Goal: Task Accomplishment & Management: Manage account settings

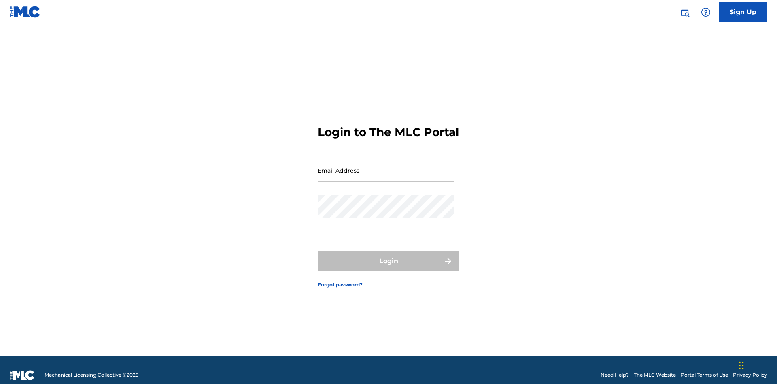
scroll to position [11, 0]
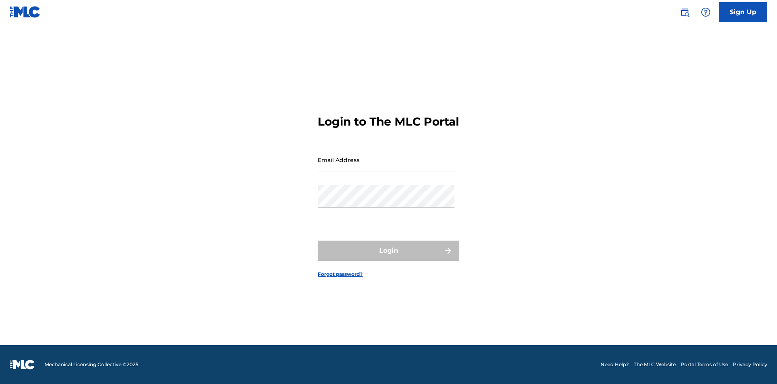
click at [386, 166] on input "Email Address" at bounding box center [386, 159] width 137 height 23
type input "[EMAIL_ADDRESS][DOMAIN_NAME]"
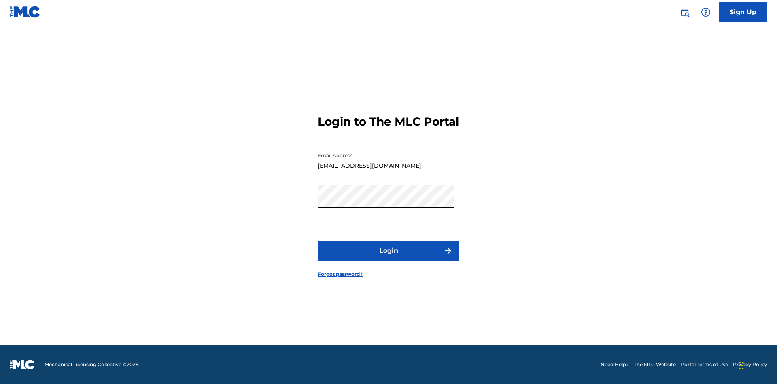
click at [388, 257] on button "Login" at bounding box center [389, 250] width 142 height 20
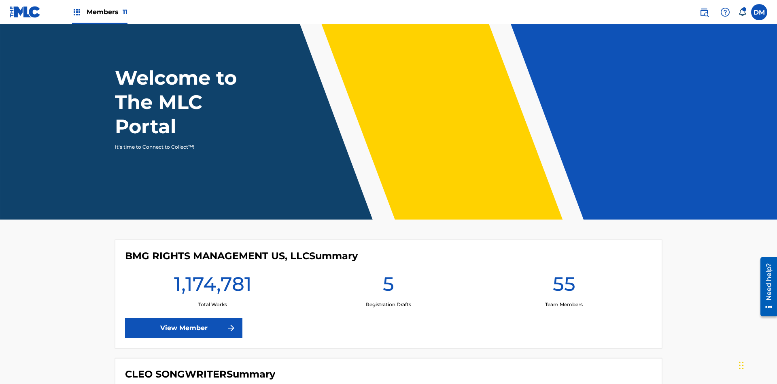
click at [100, 12] on span "Members 11" at bounding box center [107, 11] width 41 height 9
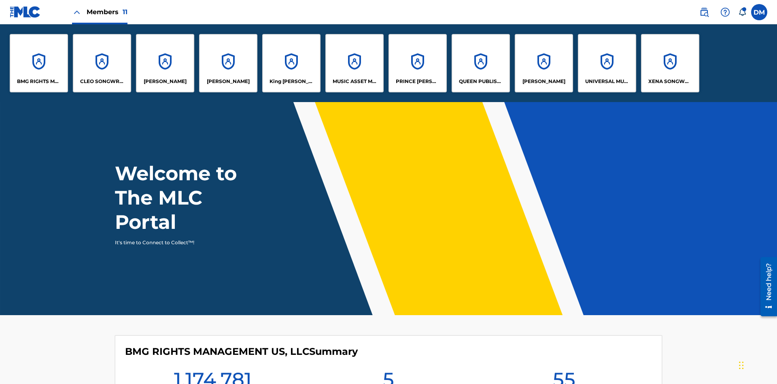
click at [606, 81] on p "UNIVERSAL MUSIC PUB GROUP" at bounding box center [607, 81] width 44 height 7
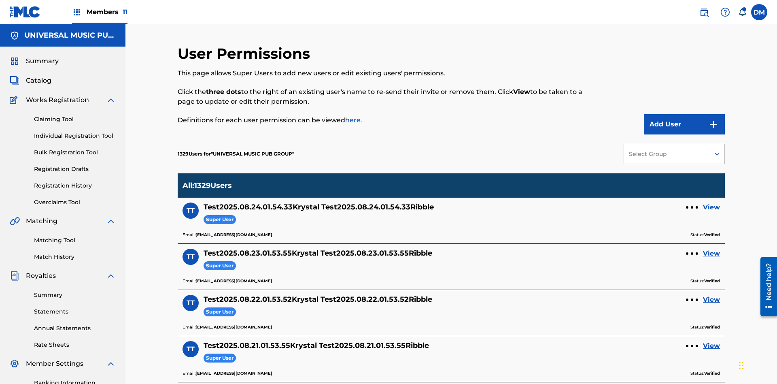
click at [684, 114] on button "Add User" at bounding box center [684, 124] width 81 height 20
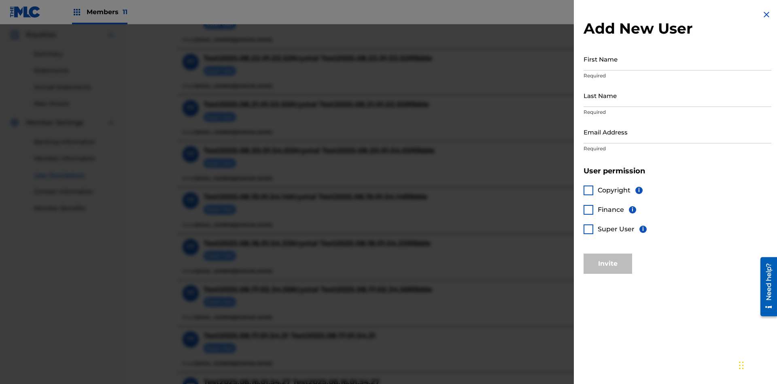
click at [677, 59] on input "First Name" at bounding box center [677, 58] width 188 height 23
type input "Test2025.08.25.01.54.05"
click at [677, 95] on input "Last Name" at bounding box center [677, 95] width 188 height 23
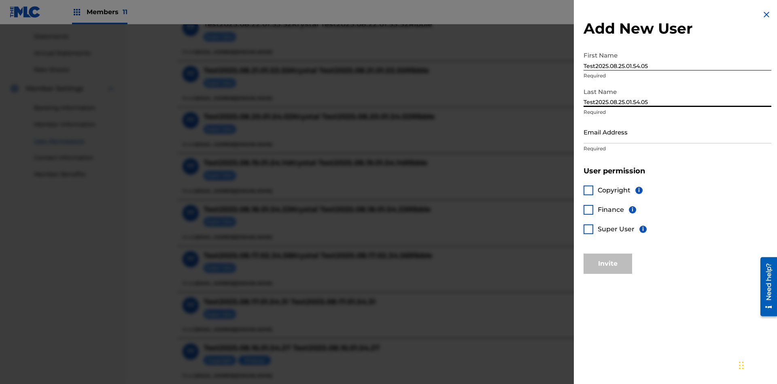
type input "Test2025.08.25.01.54.05"
click at [677, 131] on input "Email Address" at bounding box center [677, 131] width 188 height 23
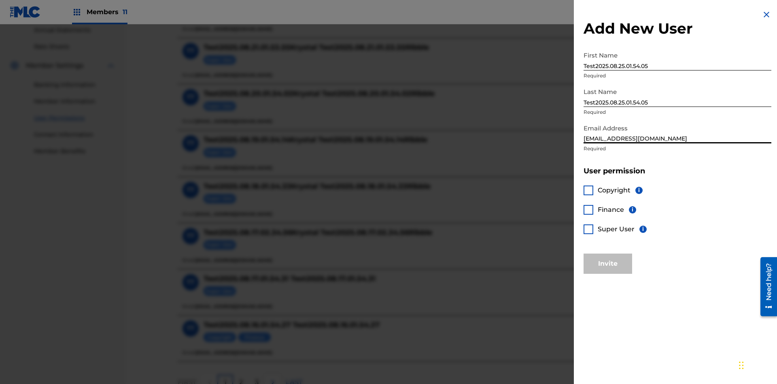
type input "[EMAIL_ADDRESS][DOMAIN_NAME]"
click at [588, 190] on div at bounding box center [588, 190] width 10 height 10
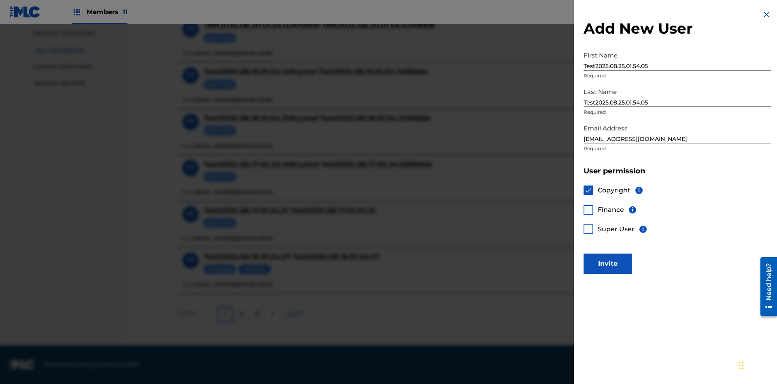
click at [608, 263] on button "Invite" at bounding box center [607, 263] width 49 height 20
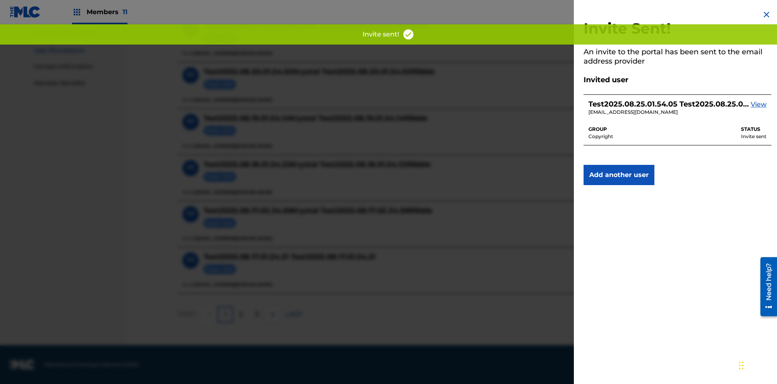
click at [619, 175] on button "Add another user" at bounding box center [618, 175] width 71 height 20
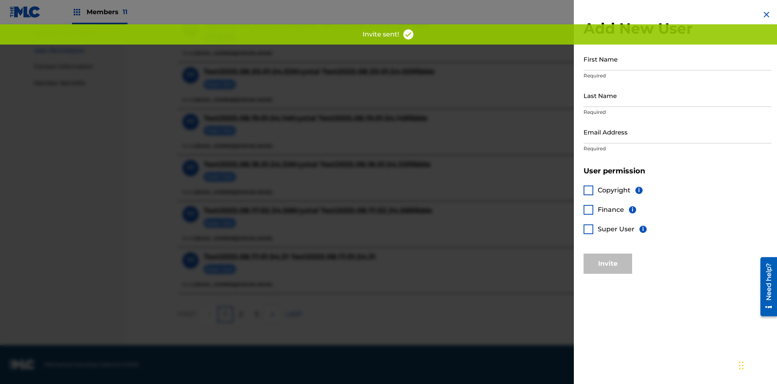
click at [677, 59] on input "First Name" at bounding box center [677, 58] width 188 height 23
type input "Test2025.08.25.01.54.08"
click at [677, 95] on input "Last Name" at bounding box center [677, 95] width 188 height 23
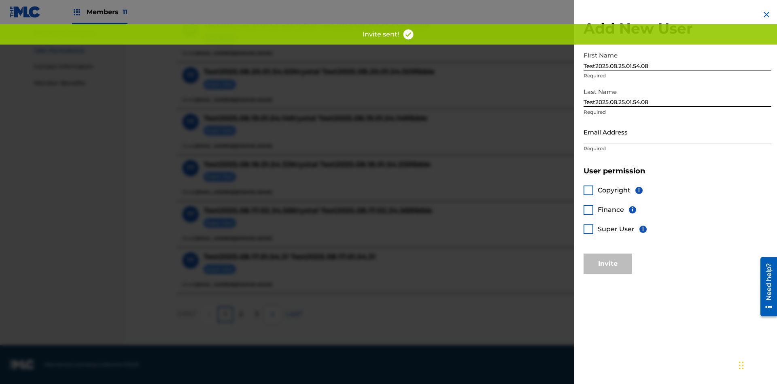
type input "Test2025.08.25.01.54.08"
click at [677, 131] on input "Email Address" at bounding box center [677, 131] width 188 height 23
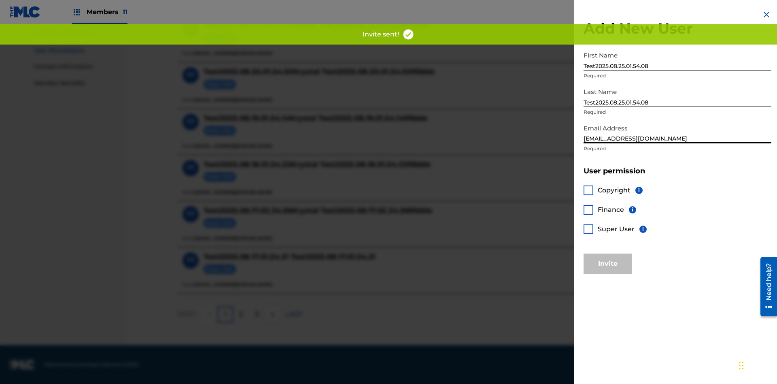
type input "[EMAIL_ADDRESS][DOMAIN_NAME]"
click at [588, 209] on div at bounding box center [588, 210] width 10 height 10
click at [608, 263] on button "Invite" at bounding box center [607, 263] width 49 height 20
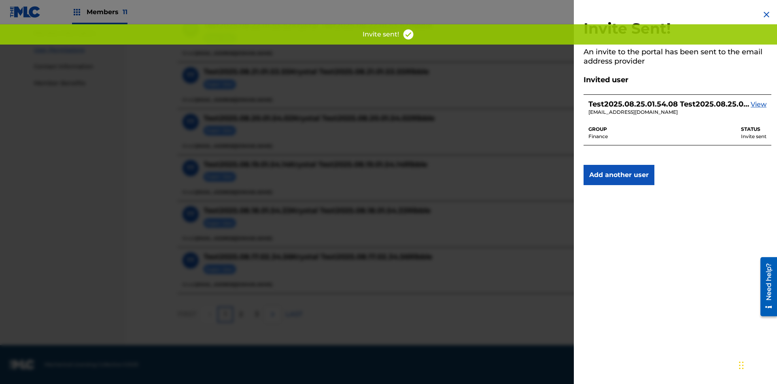
click at [619, 175] on button "Add another user" at bounding box center [618, 175] width 71 height 20
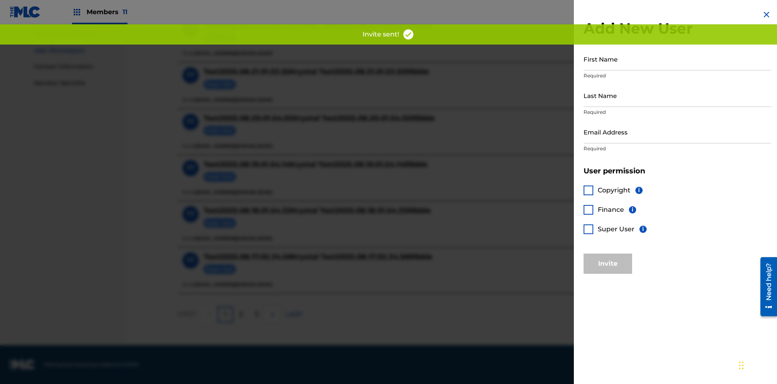
click at [677, 59] on input "First Name" at bounding box center [677, 58] width 188 height 23
type input "Test2025.08.25.01.54.11"
click at [677, 95] on input "Last Name" at bounding box center [677, 95] width 188 height 23
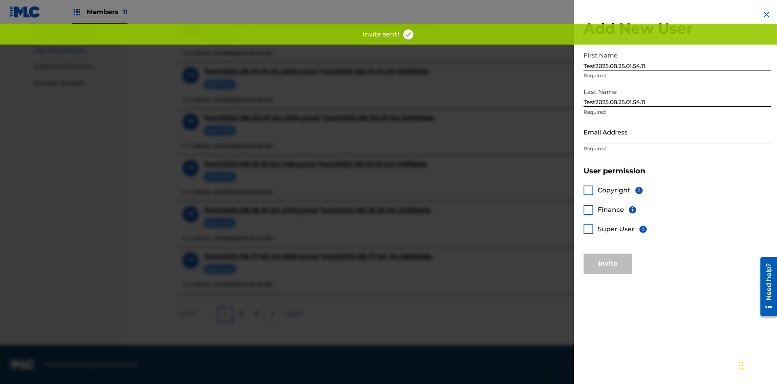
type input "Test2025.08.25.01.54.11"
click at [677, 131] on input "Email Address" at bounding box center [677, 131] width 188 height 23
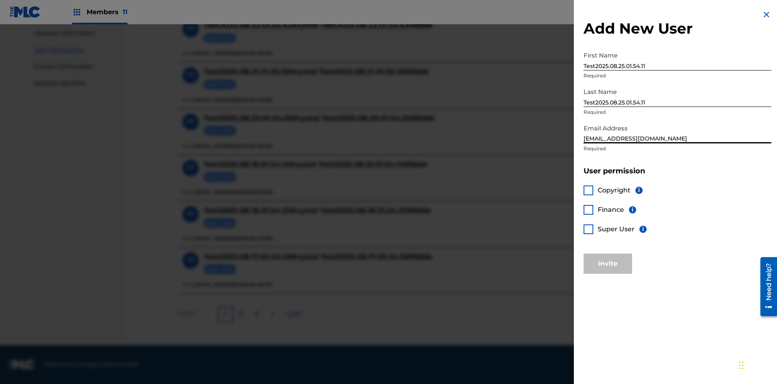
type input "[EMAIL_ADDRESS][DOMAIN_NAME]"
click at [588, 229] on div at bounding box center [588, 229] width 10 height 10
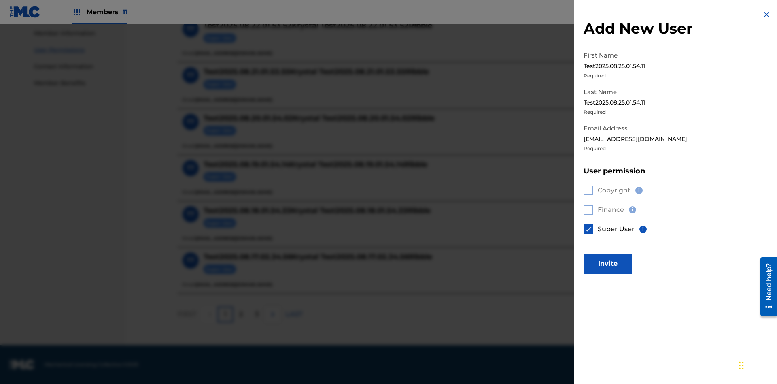
click at [608, 263] on button "Invite" at bounding box center [607, 263] width 49 height 20
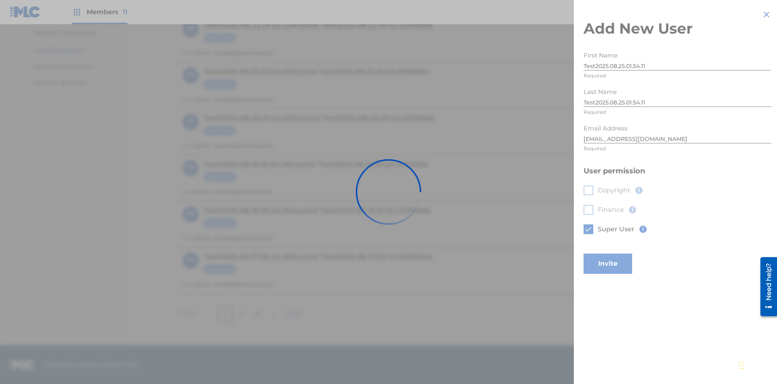
click at [619, 253] on button "Invite" at bounding box center [607, 263] width 49 height 20
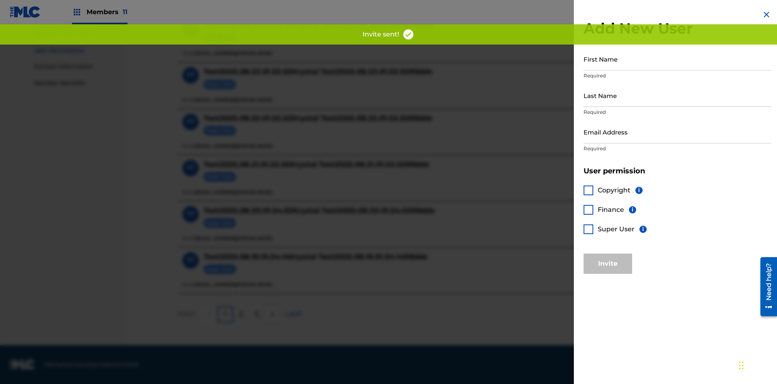
click at [677, 59] on input "First Name" at bounding box center [677, 58] width 188 height 23
type input "Test2025.08.25.01.54.14"
click at [677, 95] on input "Last Name" at bounding box center [677, 95] width 188 height 23
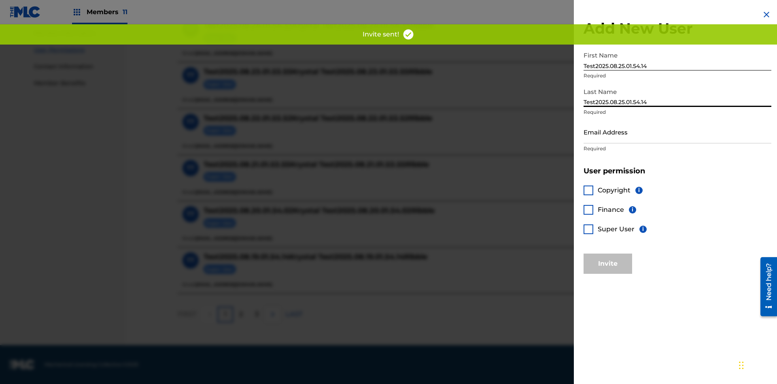
type input "Test2025.08.25.01.54.14"
click at [677, 131] on input "Email Address" at bounding box center [677, 131] width 188 height 23
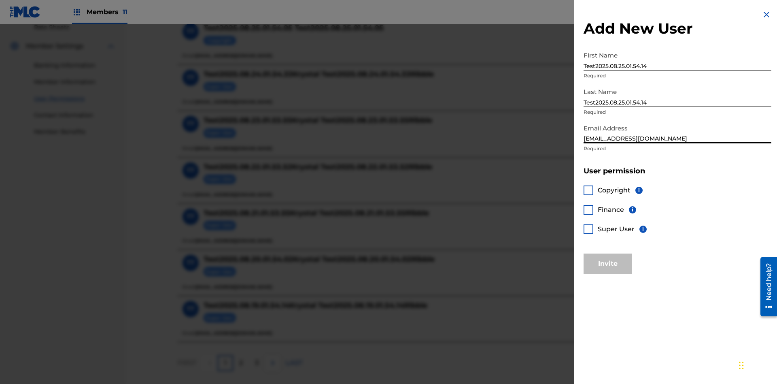
type input "[EMAIL_ADDRESS][DOMAIN_NAME]"
click at [588, 190] on div at bounding box center [588, 190] width 10 height 10
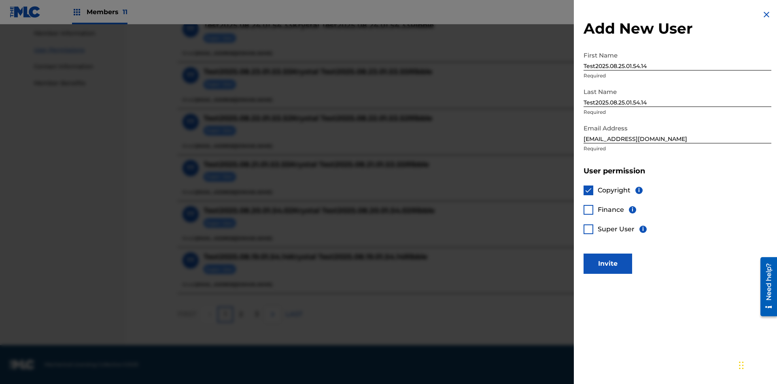
click at [588, 209] on div at bounding box center [588, 210] width 10 height 10
click at [608, 263] on button "Invite" at bounding box center [607, 263] width 49 height 20
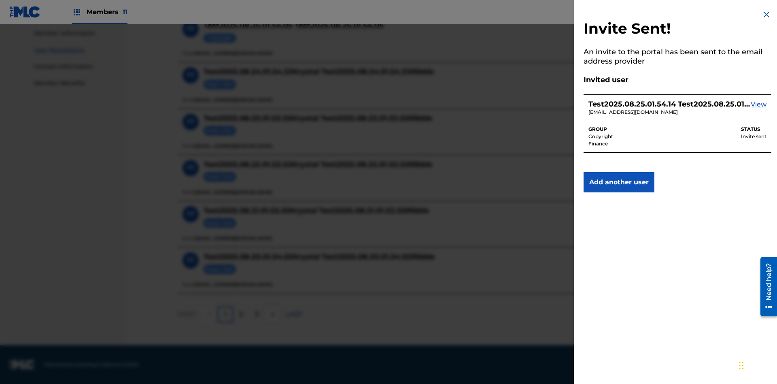
click at [766, 15] on img at bounding box center [766, 15] width 10 height 10
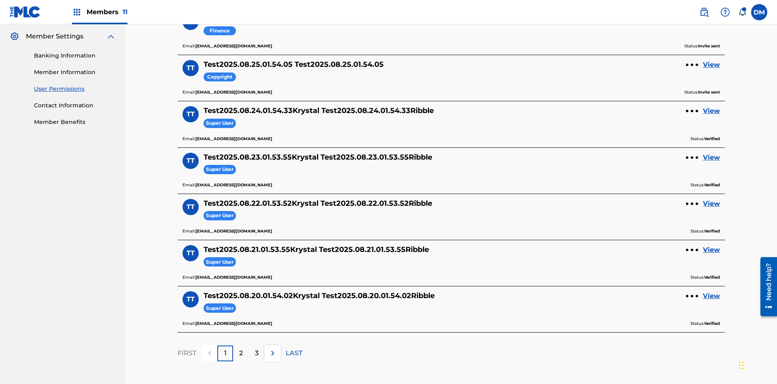
scroll to position [95, 0]
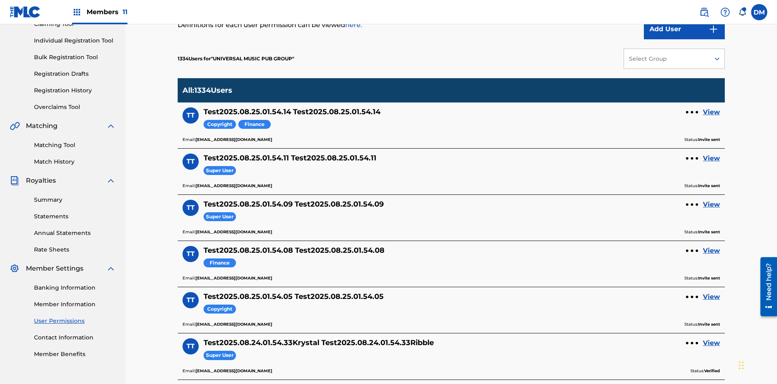
click at [674, 59] on div "Select Group" at bounding box center [666, 59] width 75 height 8
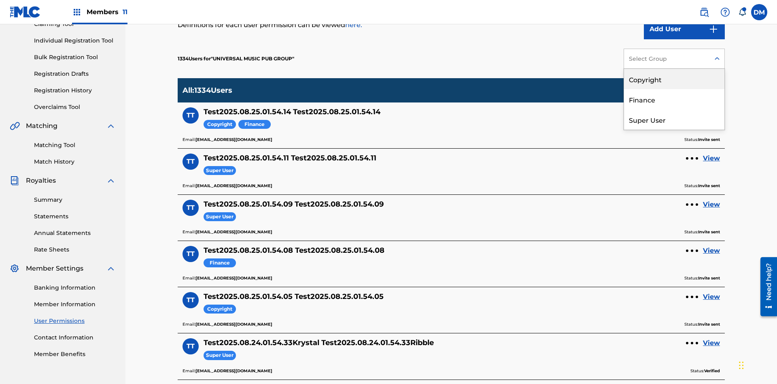
click at [674, 79] on div "Copyright" at bounding box center [674, 79] width 100 height 20
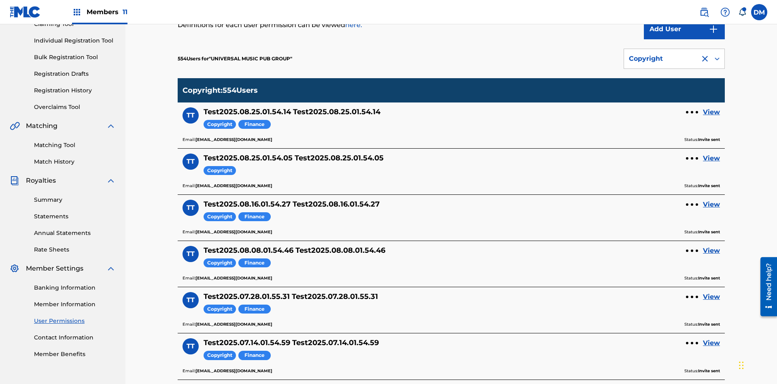
click at [674, 59] on div "Copyright" at bounding box center [662, 59] width 66 height 10
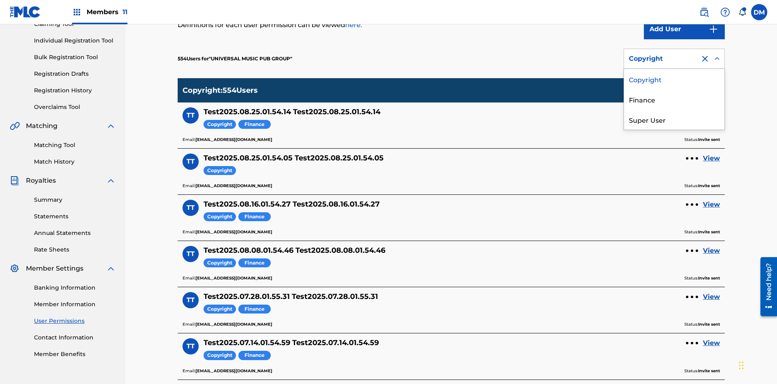
click at [674, 99] on div "Finance" at bounding box center [674, 99] width 100 height 20
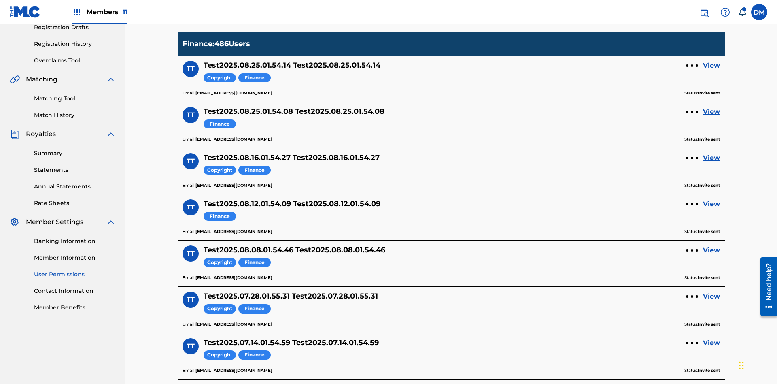
click at [674, 17] on div "Finance" at bounding box center [662, 12] width 66 height 10
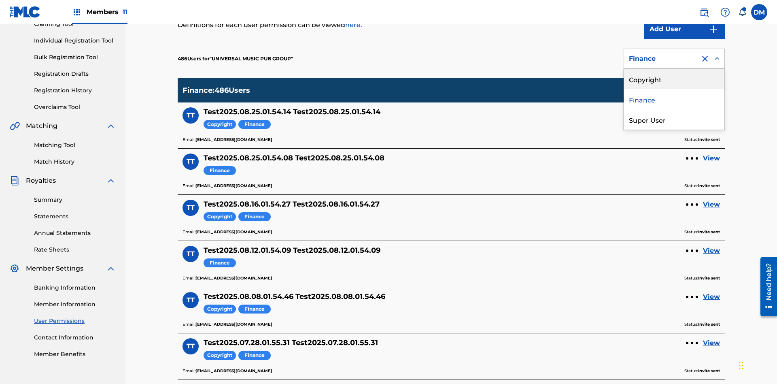
click at [674, 119] on div "Super User" at bounding box center [674, 119] width 100 height 20
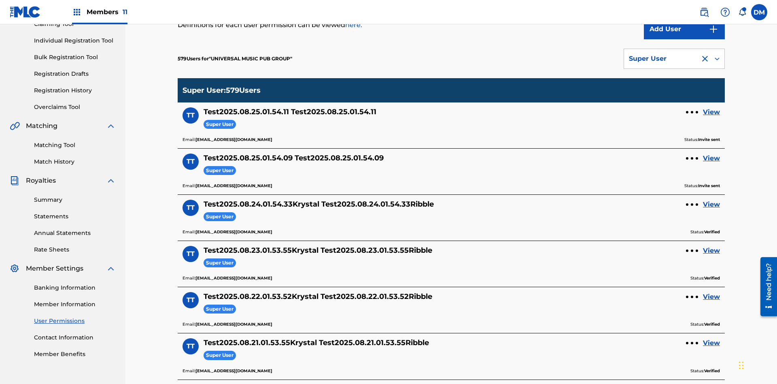
click at [674, 59] on div "Super User" at bounding box center [662, 59] width 66 height 10
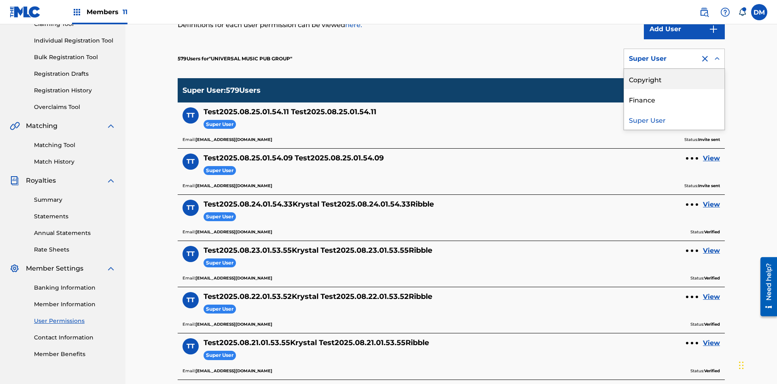
click at [674, 79] on div "Copyright" at bounding box center [674, 79] width 100 height 20
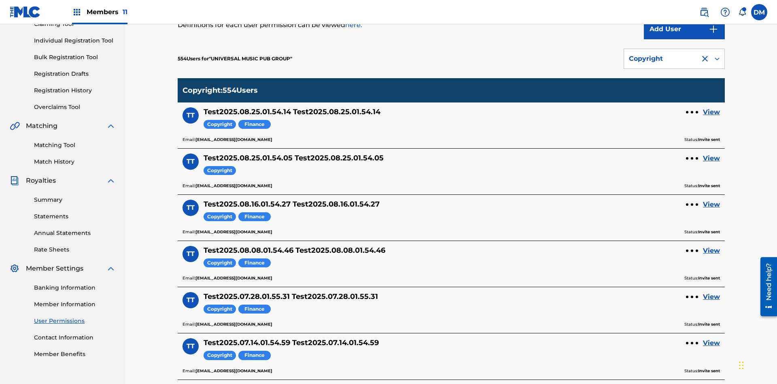
click at [674, 59] on div "Copyright" at bounding box center [662, 59] width 66 height 10
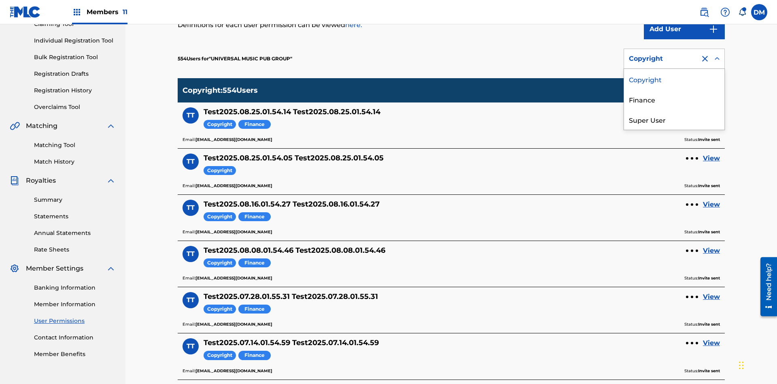
click at [674, 99] on div "Finance" at bounding box center [674, 99] width 100 height 20
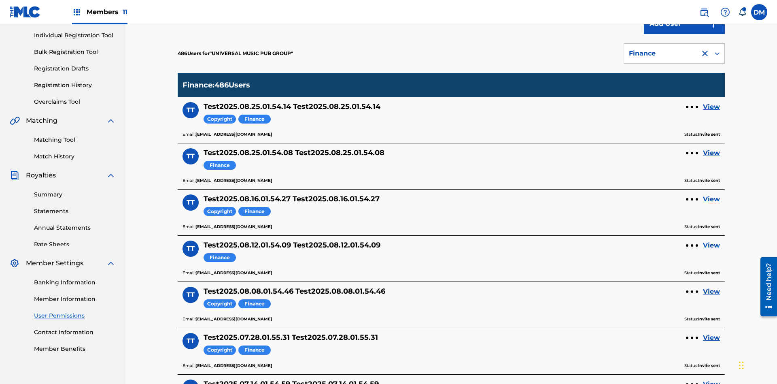
click at [705, 53] on div at bounding box center [705, 54] width 10 height 10
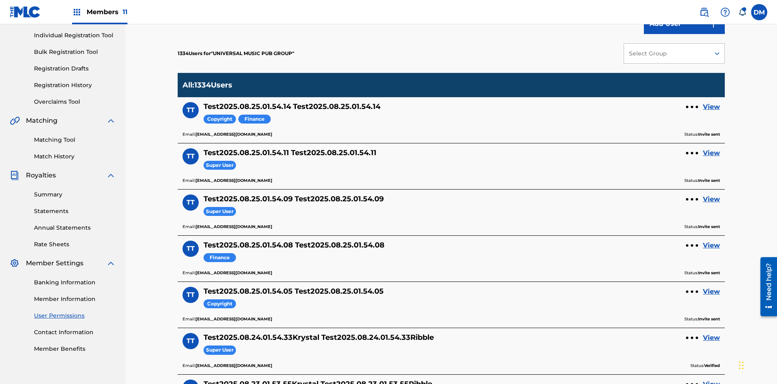
scroll to position [338, 0]
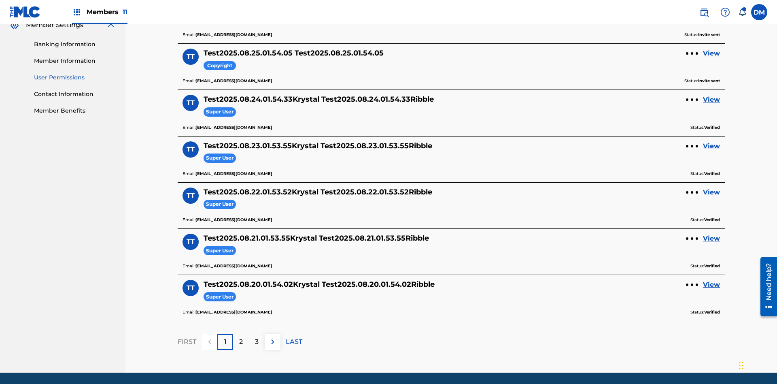
click at [711, 53] on link "View" at bounding box center [711, 54] width 17 height 10
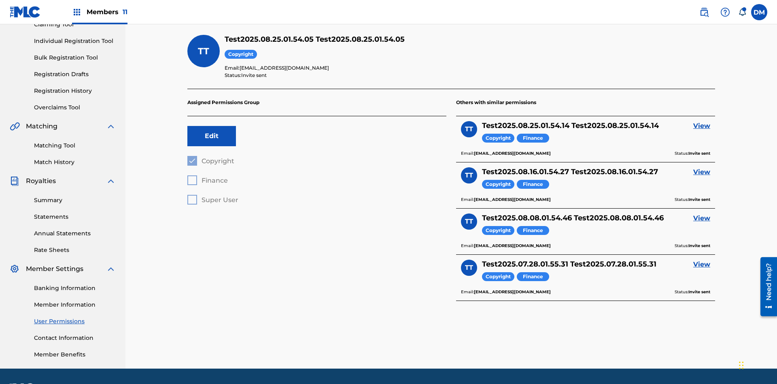
scroll to position [118, 0]
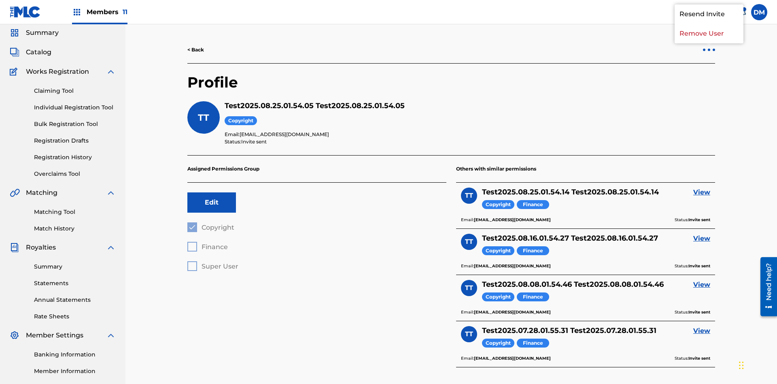
click at [709, 43] on p "Remove User" at bounding box center [708, 33] width 69 height 19
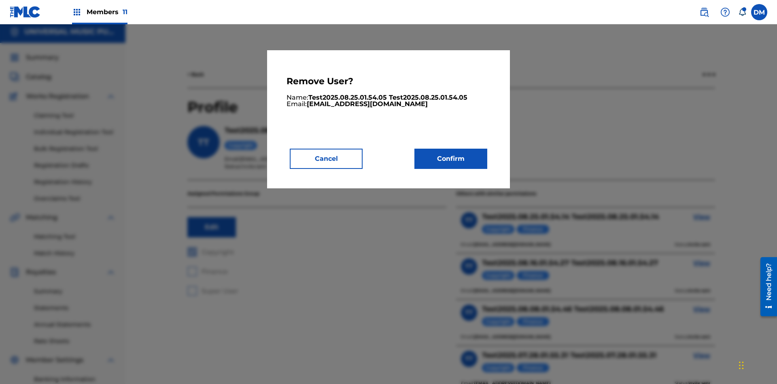
click at [451, 158] on button "Confirm" at bounding box center [450, 158] width 73 height 20
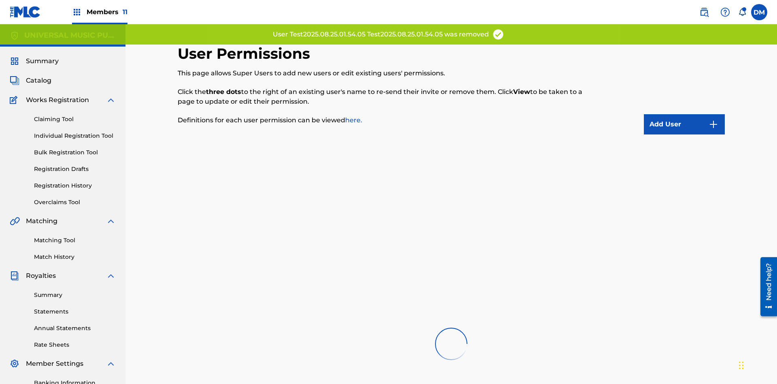
scroll to position [292, 0]
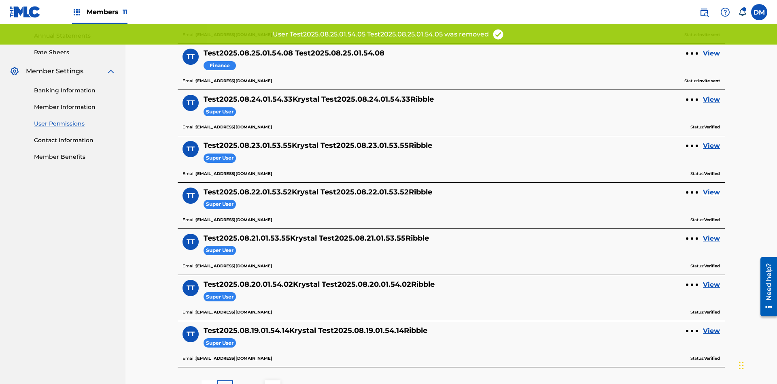
click at [711, 53] on link "View" at bounding box center [711, 54] width 17 height 10
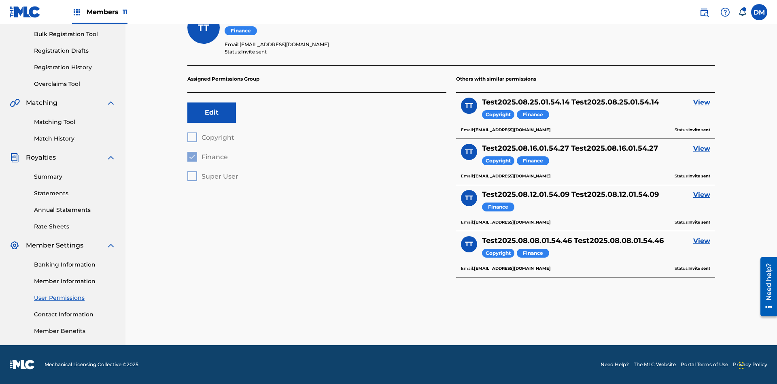
scroll to position [28, 0]
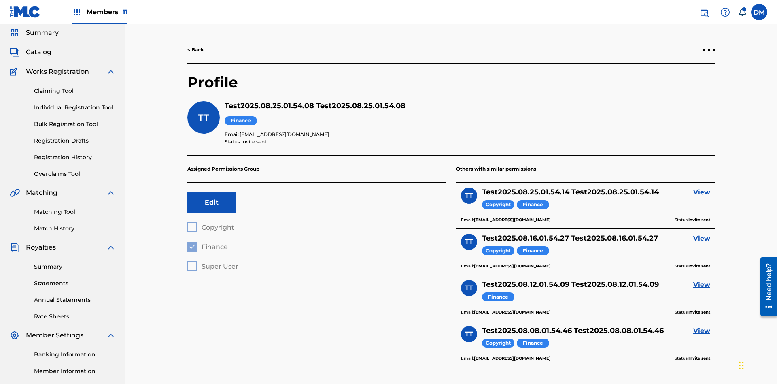
click at [709, 50] on div at bounding box center [709, 50] width 2 height 2
click at [709, 43] on p "Remove User" at bounding box center [708, 33] width 69 height 19
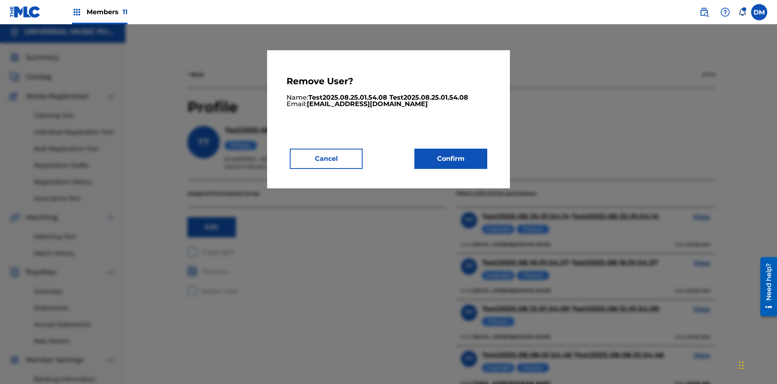
click at [451, 158] on button "Confirm" at bounding box center [450, 158] width 73 height 20
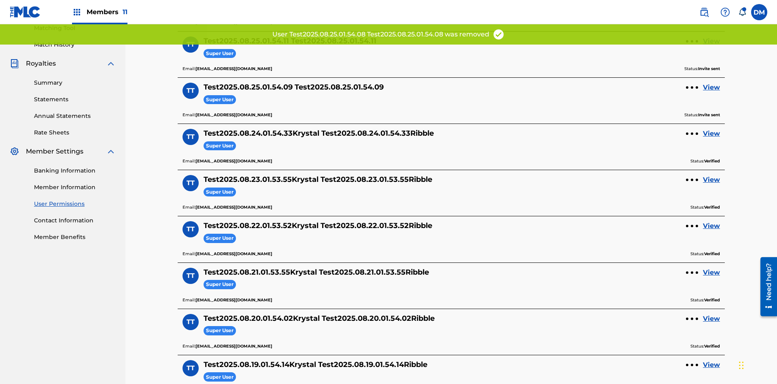
scroll to position [200, 0]
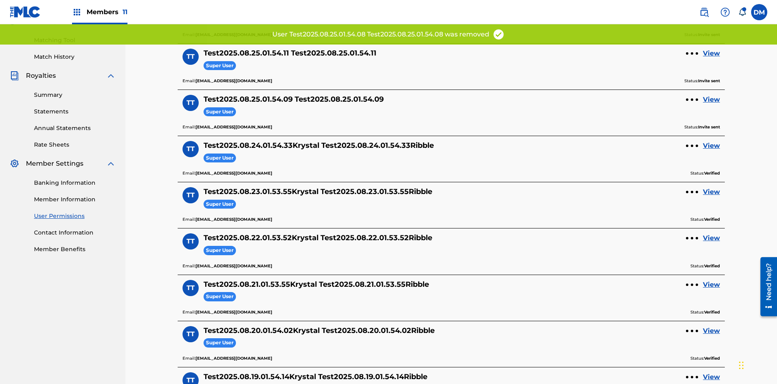
click at [711, 53] on link "View" at bounding box center [711, 54] width 17 height 10
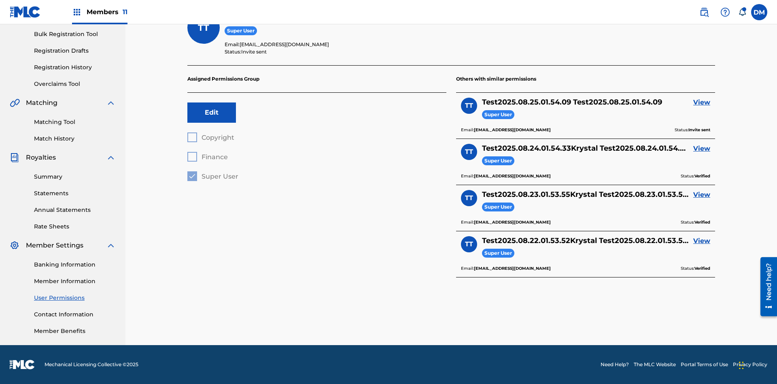
scroll to position [28, 0]
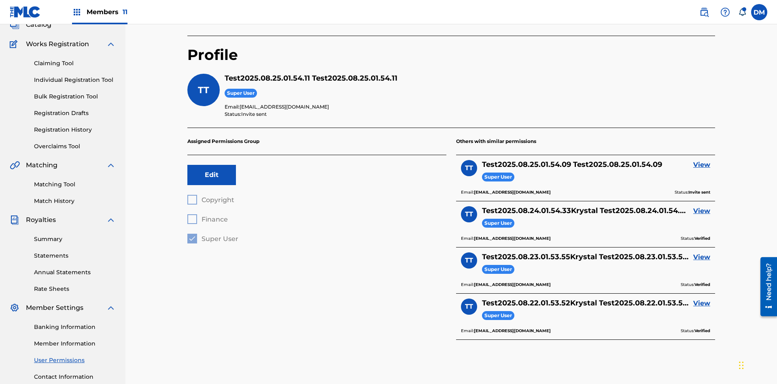
click at [709, 23] on div at bounding box center [709, 22] width 2 height 2
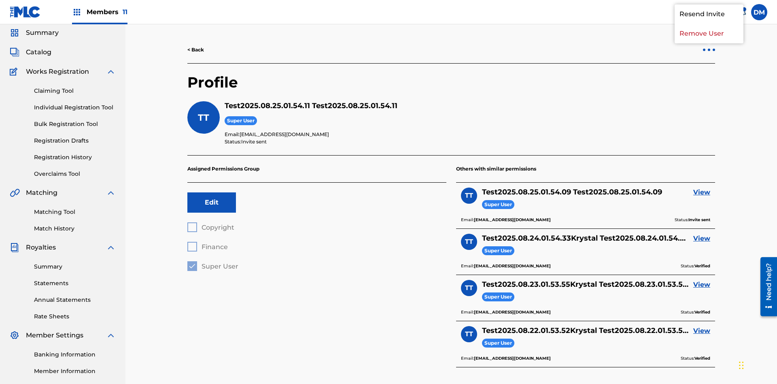
scroll to position [4, 0]
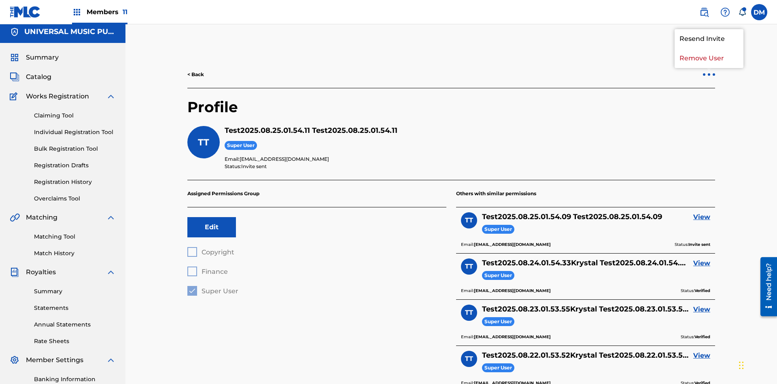
click at [709, 58] on p "Remove User" at bounding box center [708, 58] width 69 height 19
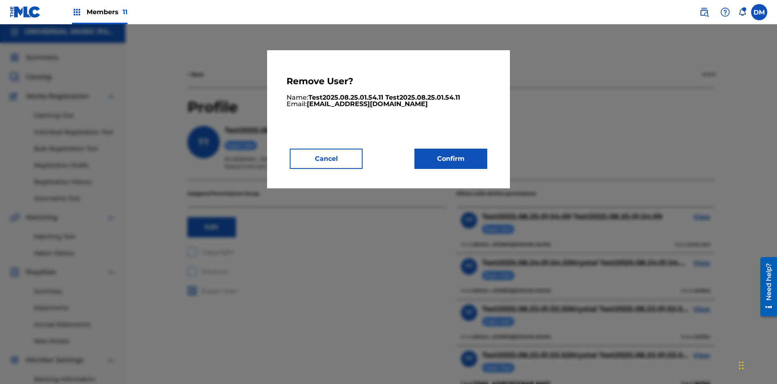
click at [451, 158] on button "Confirm" at bounding box center [450, 158] width 73 height 20
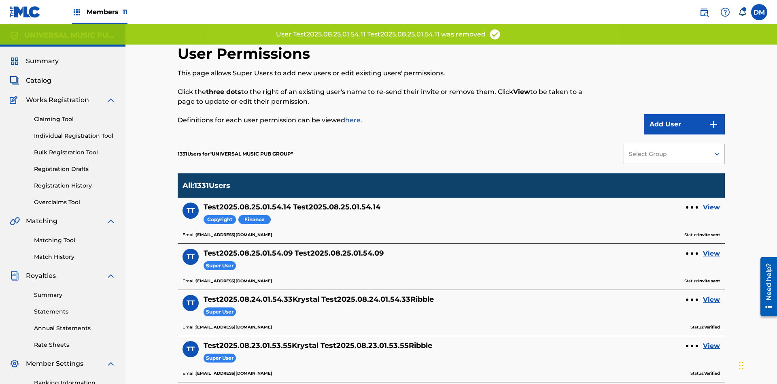
scroll to position [166, 0]
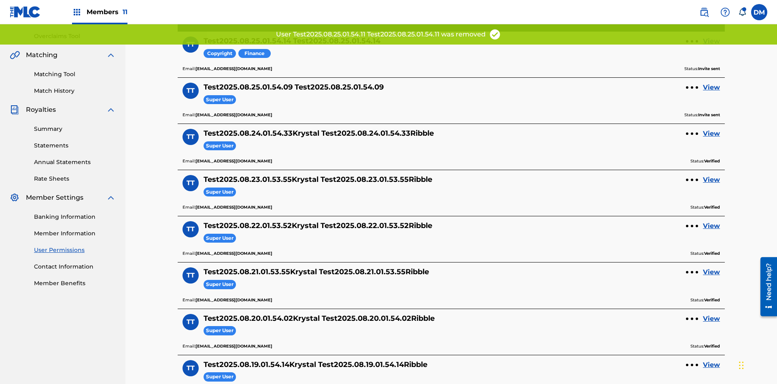
click at [711, 46] on link "View" at bounding box center [711, 41] width 17 height 10
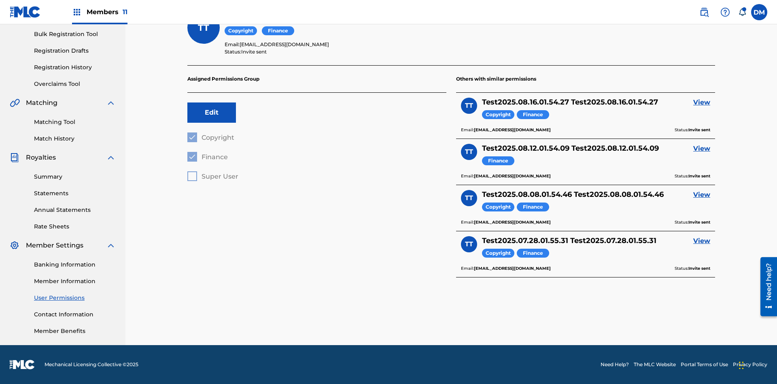
scroll to position [111, 0]
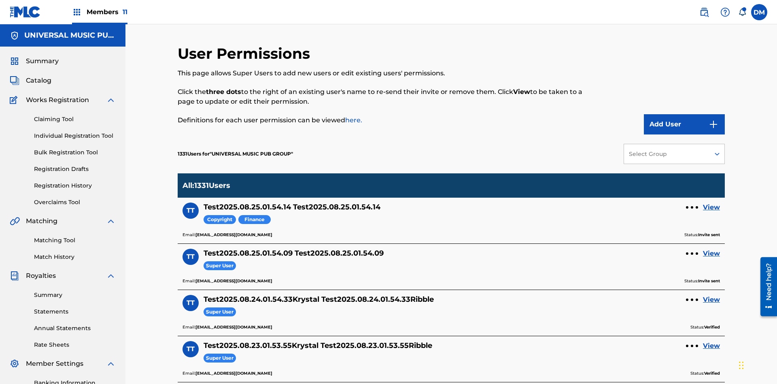
click at [692, 206] on div at bounding box center [692, 207] width 2 height 2
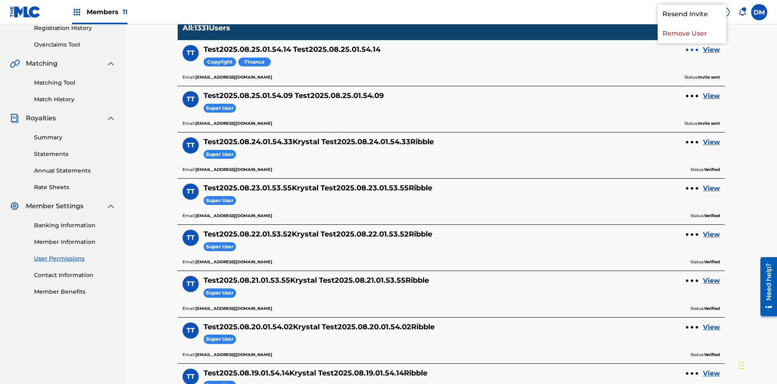
click at [692, 43] on p "Remove User" at bounding box center [691, 33] width 69 height 19
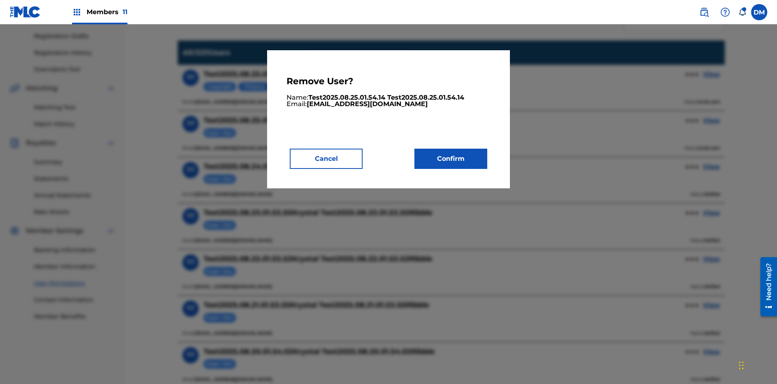
click at [451, 158] on button "Confirm" at bounding box center [450, 158] width 73 height 20
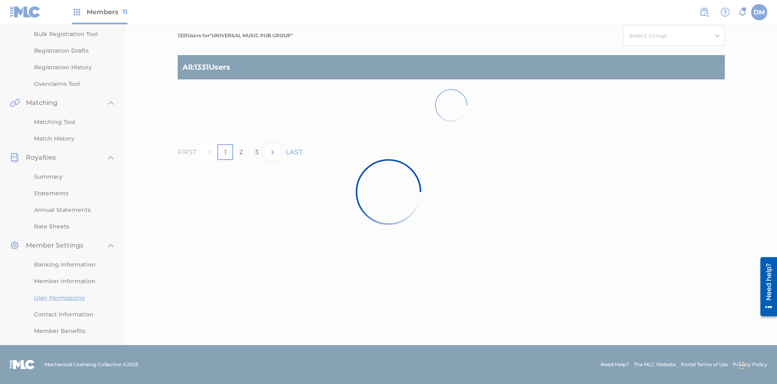
scroll to position [118, 0]
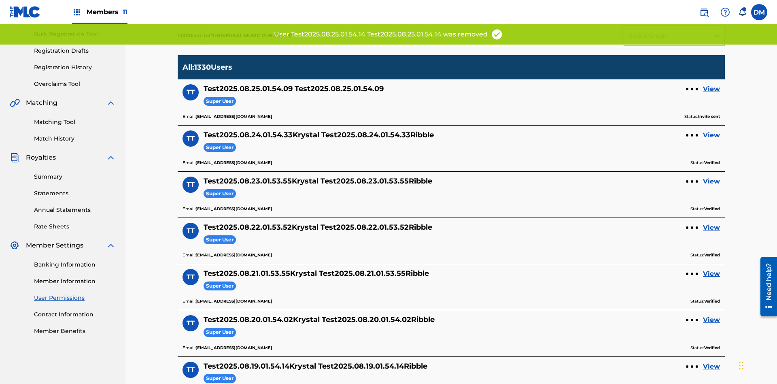
click at [711, 84] on link "View" at bounding box center [711, 89] width 17 height 10
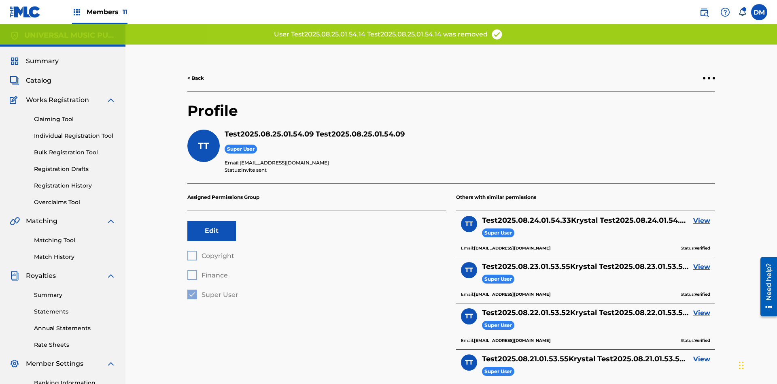
scroll to position [118, 0]
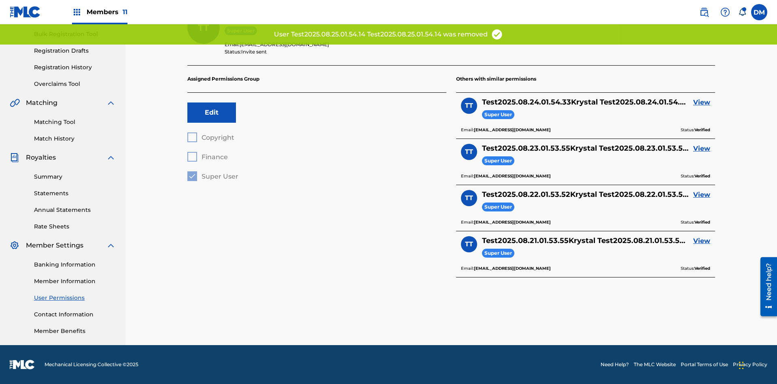
click at [702, 102] on link "View" at bounding box center [701, 103] width 17 height 10
